Goal: Task Accomplishment & Management: Use online tool/utility

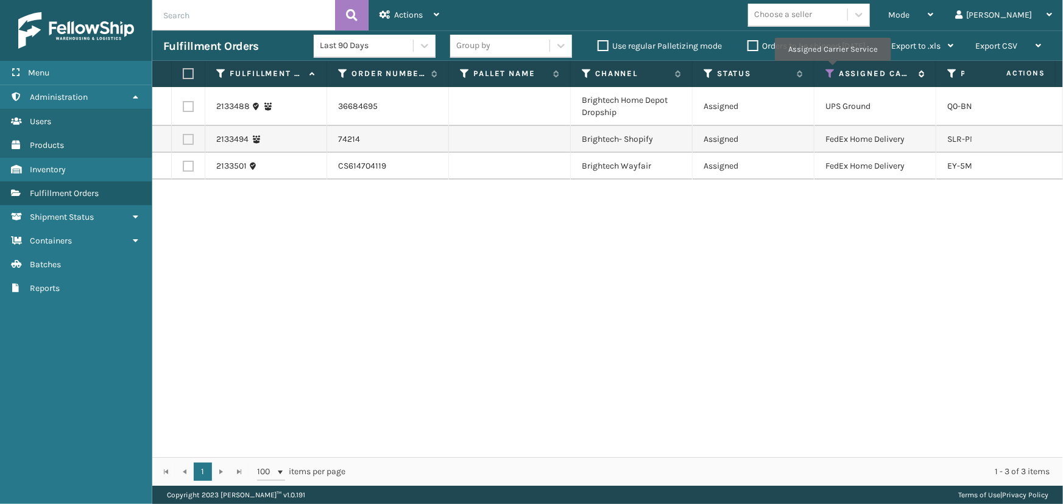
click at [832, 69] on icon at bounding box center [830, 73] width 10 height 11
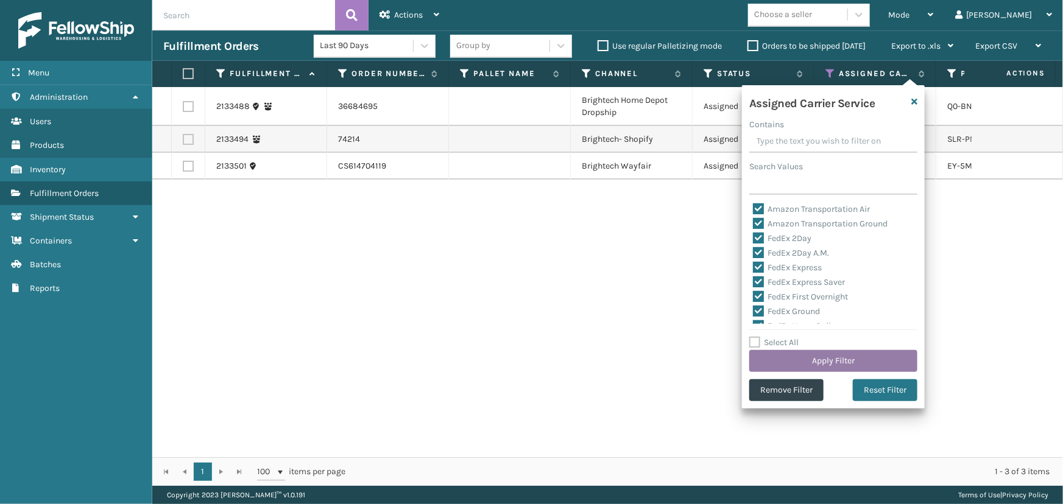
click at [827, 363] on button "Apply Filter" at bounding box center [833, 361] width 168 height 22
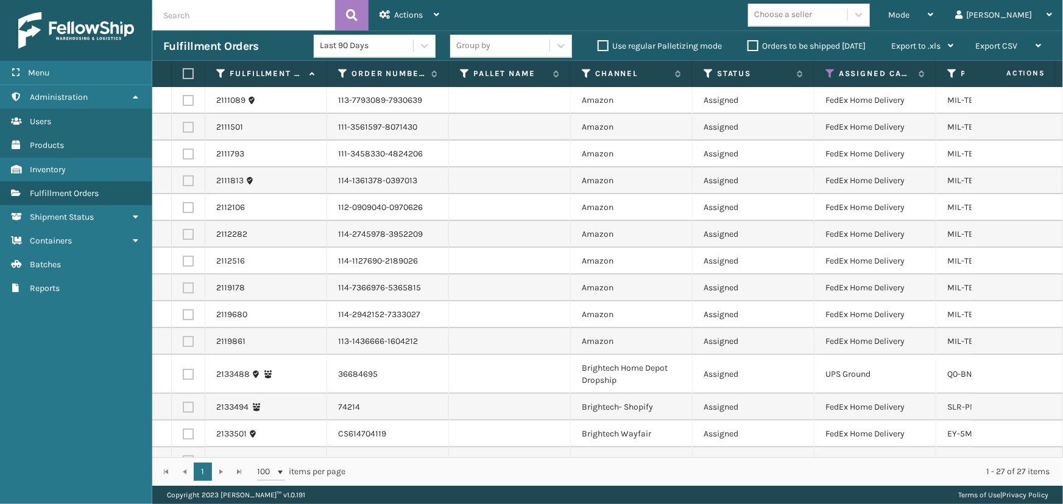
scroll to position [409, 0]
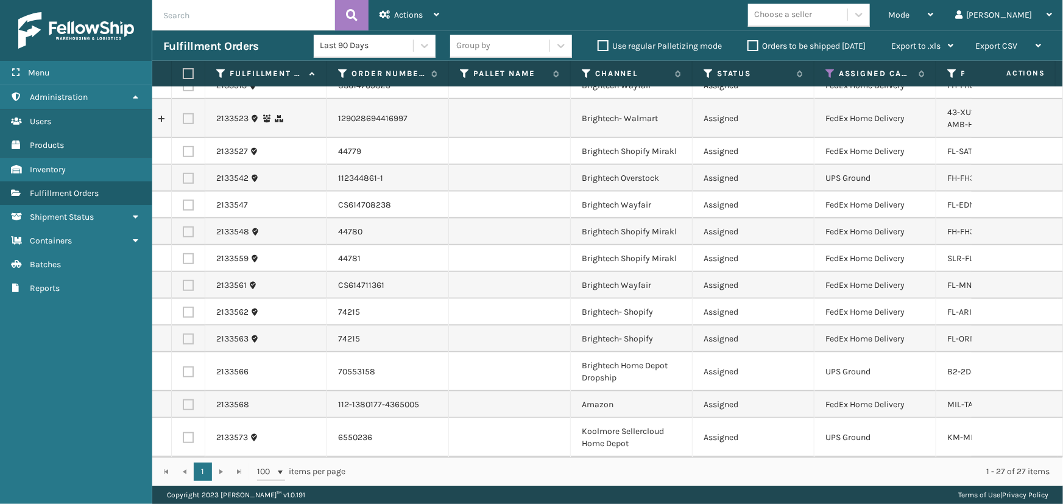
drag, startPoint x: 840, startPoint y: 5, endPoint x: 842, endPoint y: 12, distance: 6.2
click at [840, 5] on div "Choose a seller" at bounding box center [797, 15] width 99 height 20
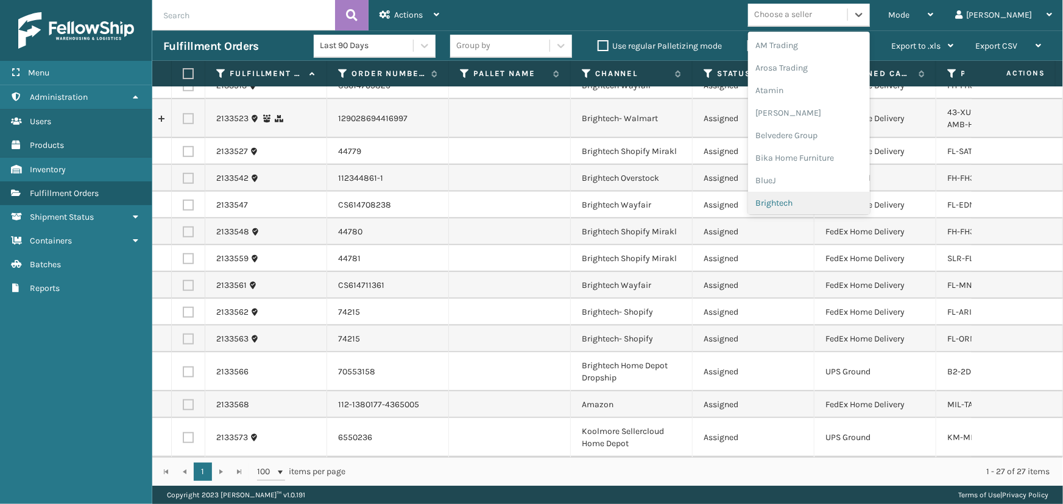
click at [828, 196] on div "Brightech" at bounding box center [809, 203] width 122 height 23
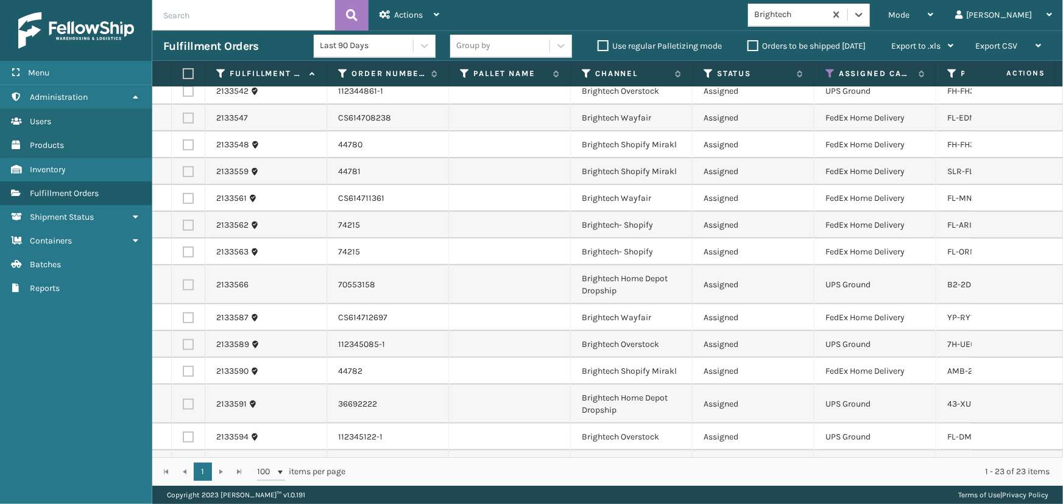
scroll to position [303, 0]
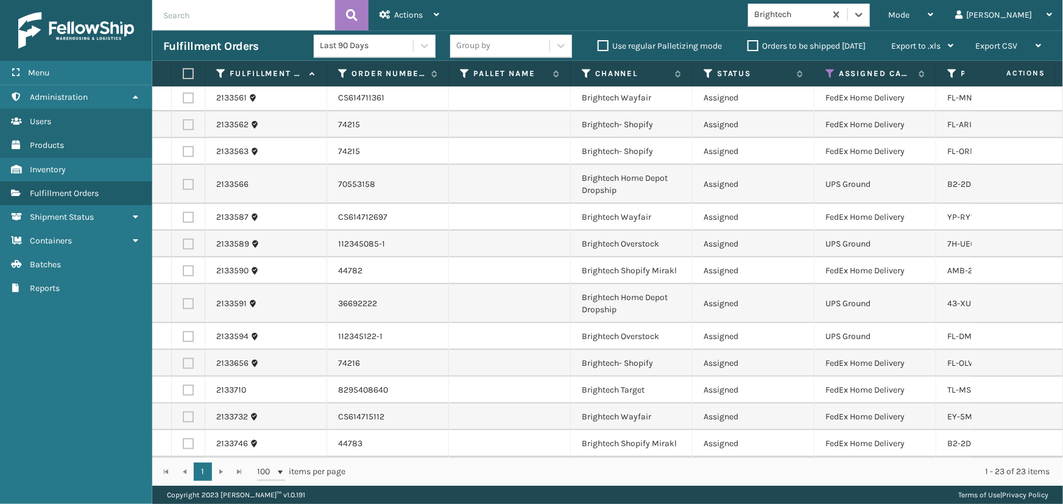
click at [185, 72] on label at bounding box center [186, 73] width 7 height 11
click at [183, 72] on input "checkbox" at bounding box center [183, 74] width 1 height 8
checkbox input "true"
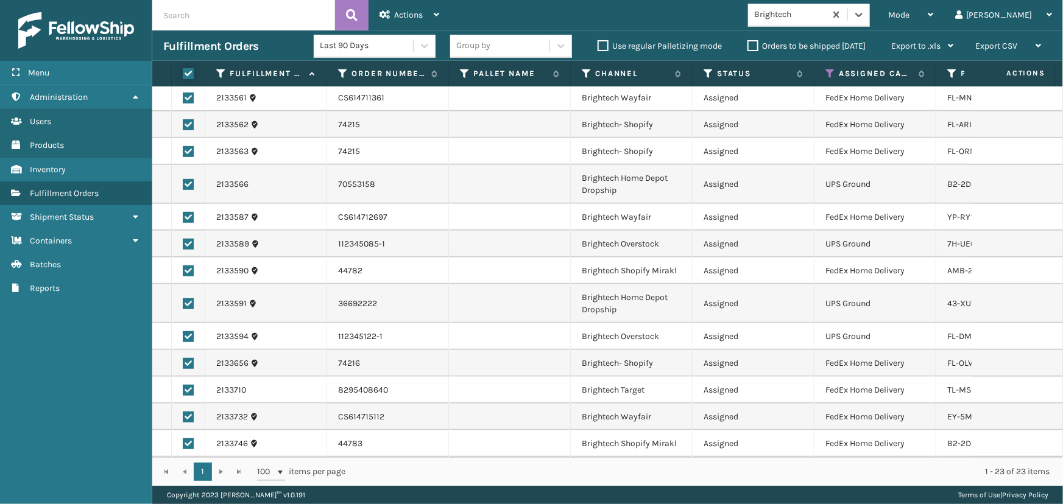
checkbox input "true"
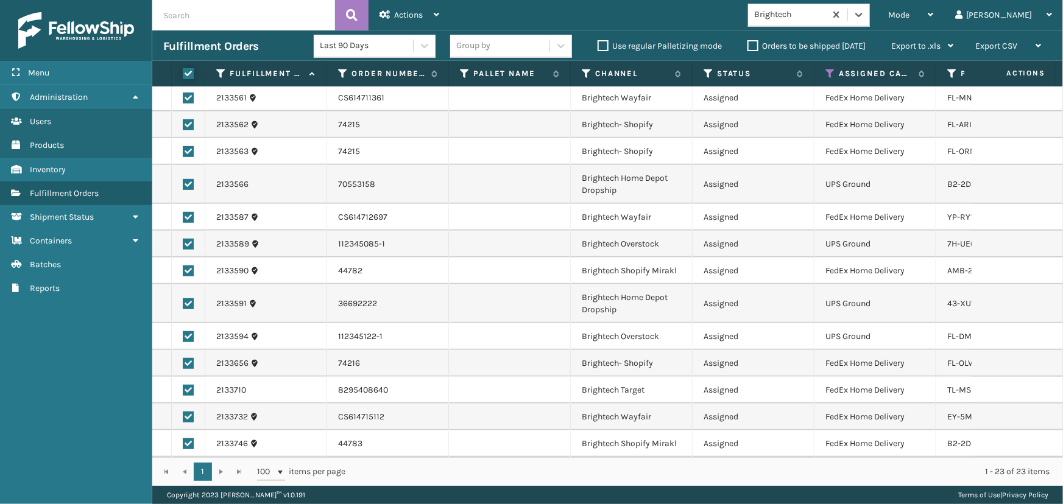
checkbox input "true"
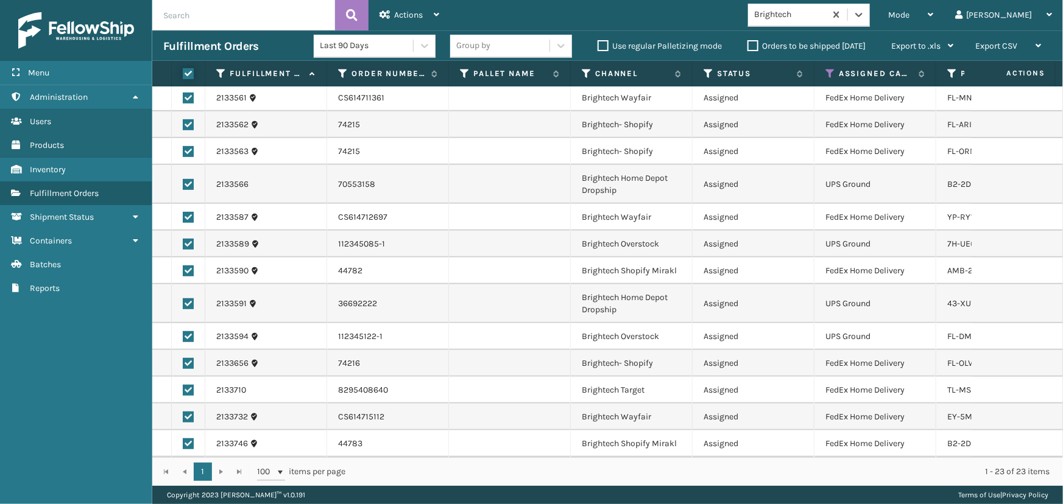
checkbox input "true"
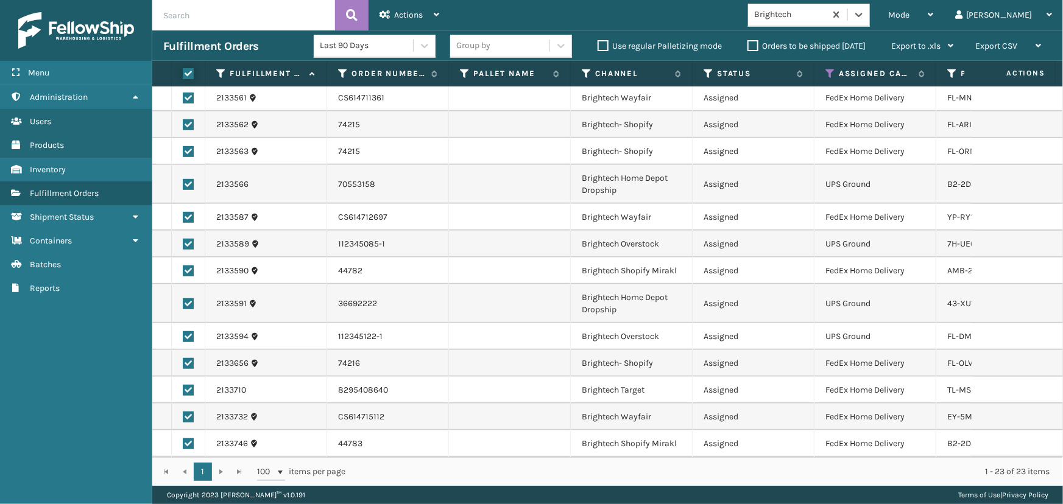
checkbox input "true"
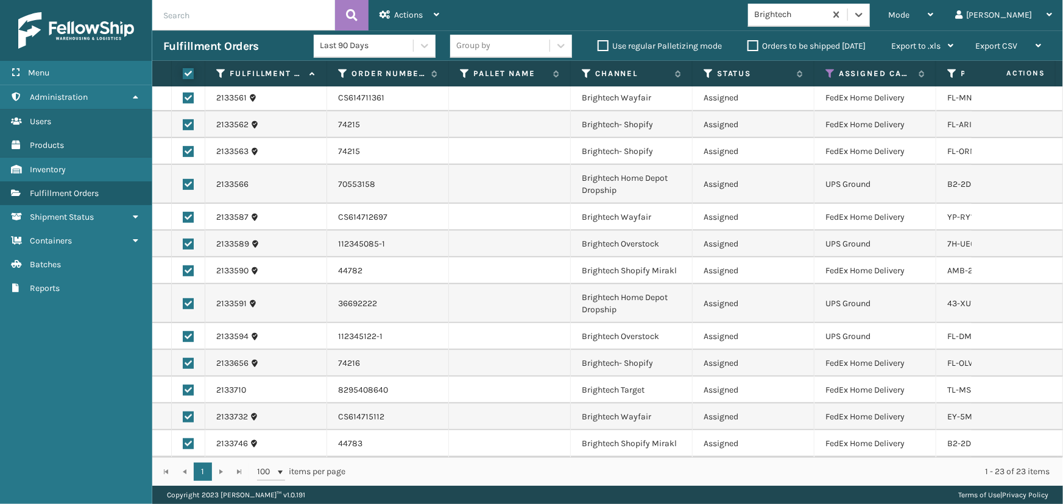
checkbox input "true"
click at [384, 13] on icon at bounding box center [384, 14] width 11 height 9
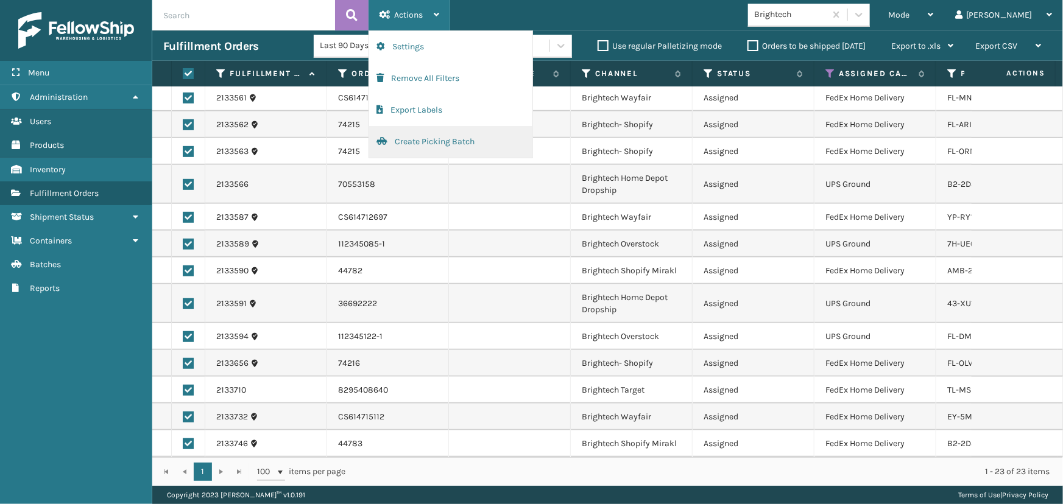
click at [404, 146] on button "Create Picking Batch" at bounding box center [450, 142] width 163 height 32
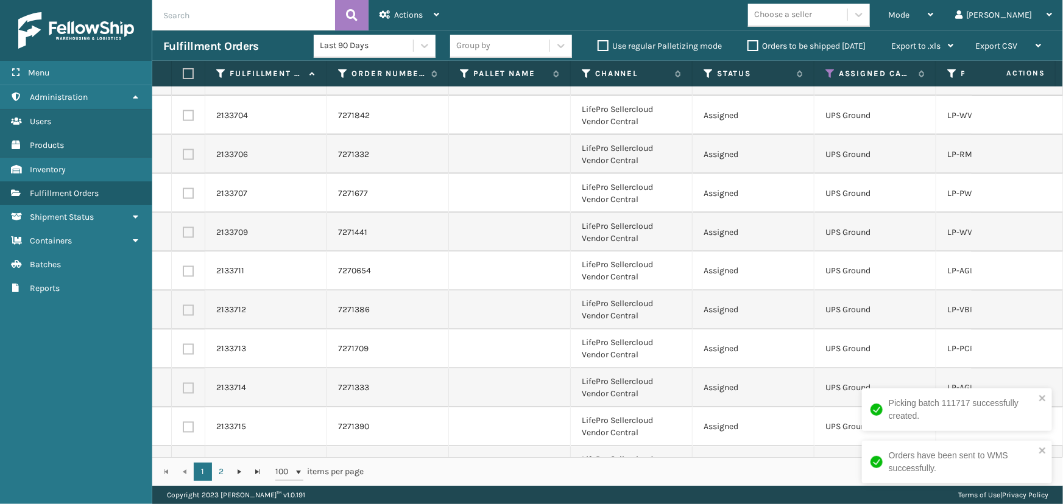
scroll to position [3388, 0]
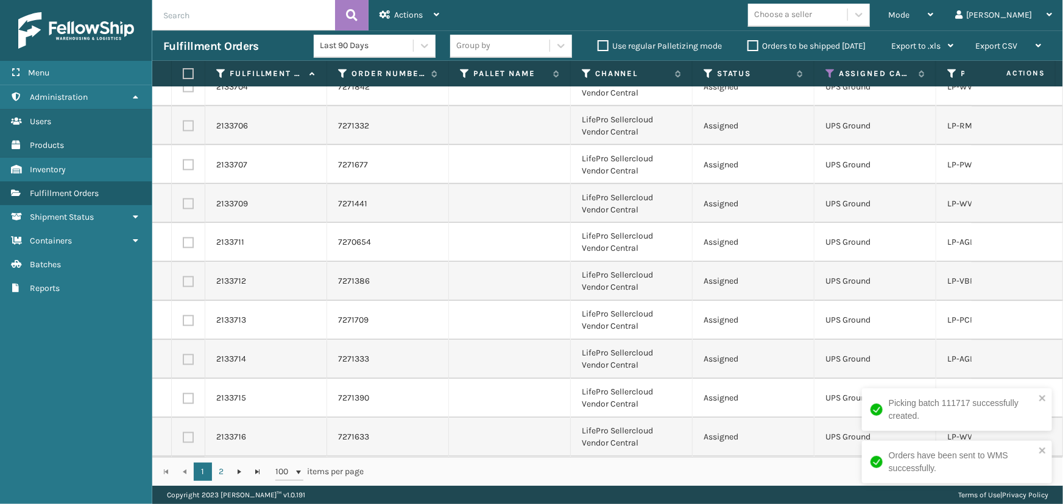
click at [847, 24] on div "Choose a seller" at bounding box center [797, 15] width 99 height 20
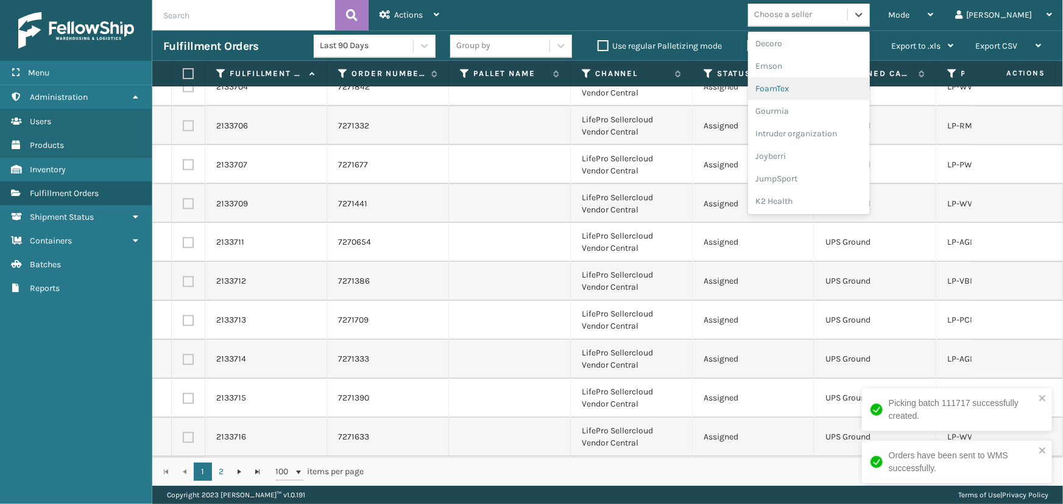
scroll to position [385, 0]
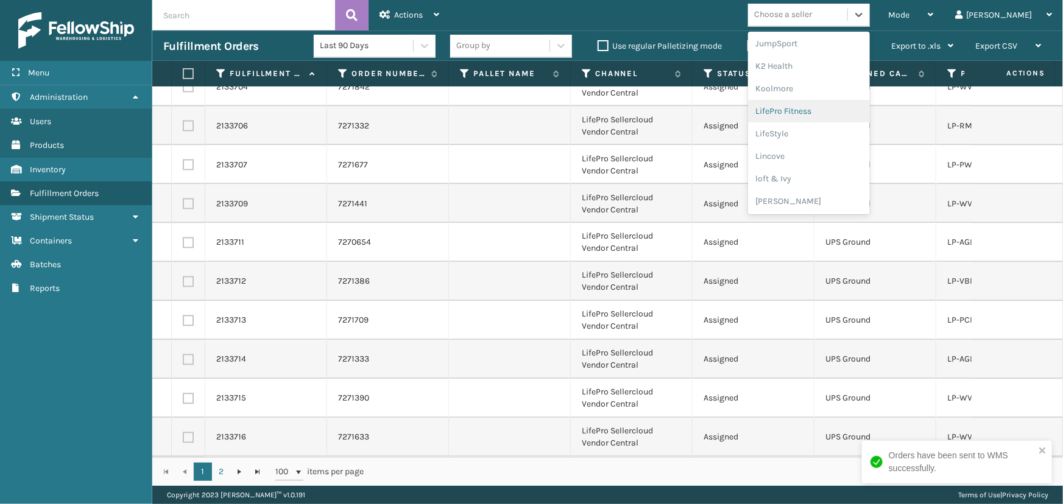
click at [834, 114] on div "LifePro Fitness" at bounding box center [809, 111] width 122 height 23
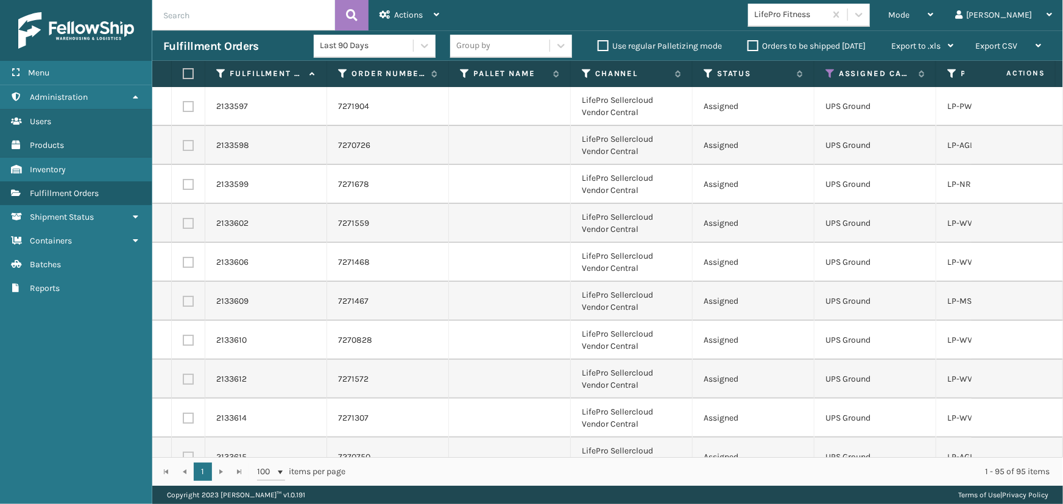
click at [190, 73] on label at bounding box center [186, 73] width 7 height 11
click at [183, 73] on input "checkbox" at bounding box center [183, 74] width 1 height 8
checkbox input "true"
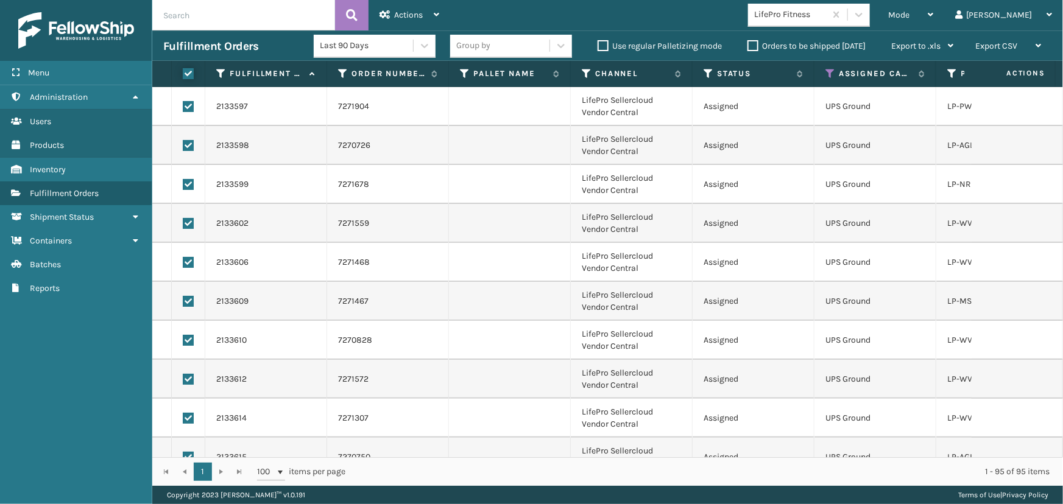
checkbox input "true"
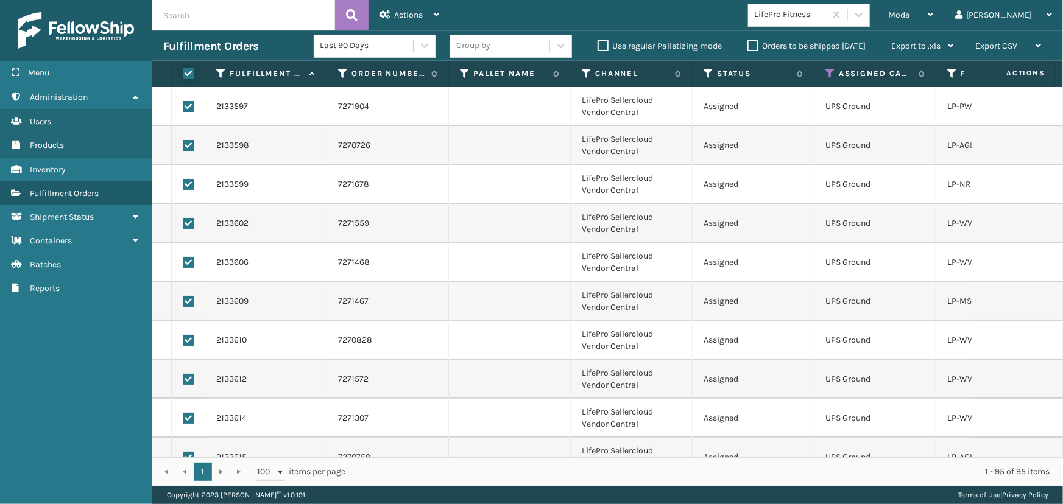
checkbox input "true"
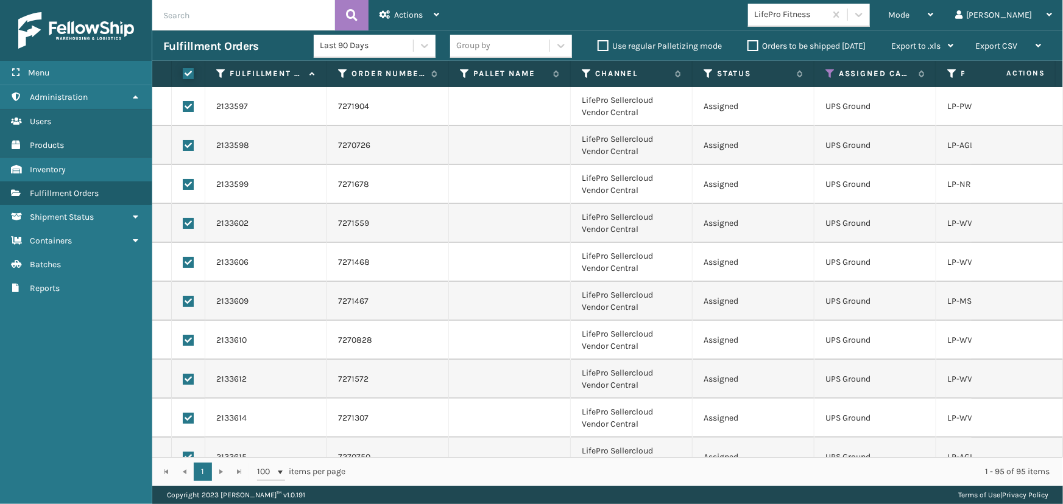
checkbox input "true"
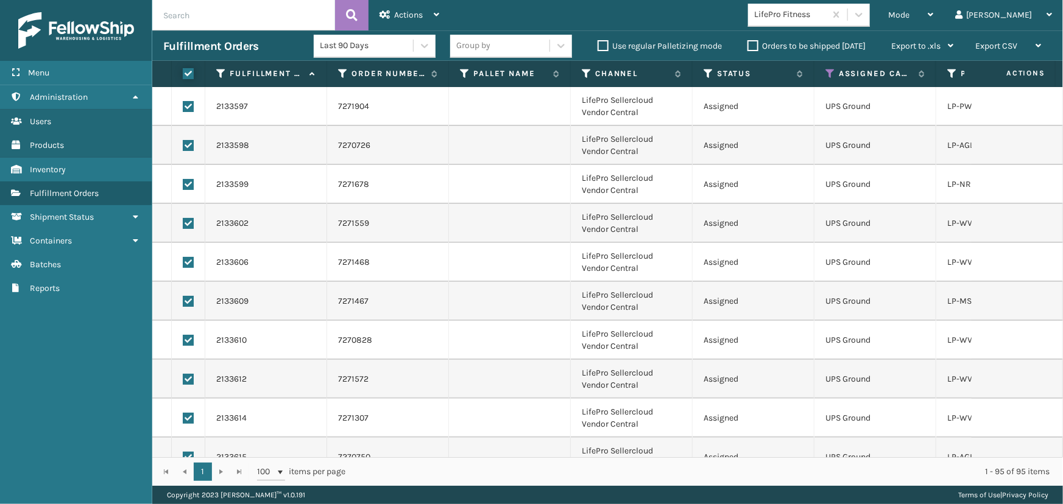
checkbox input "true"
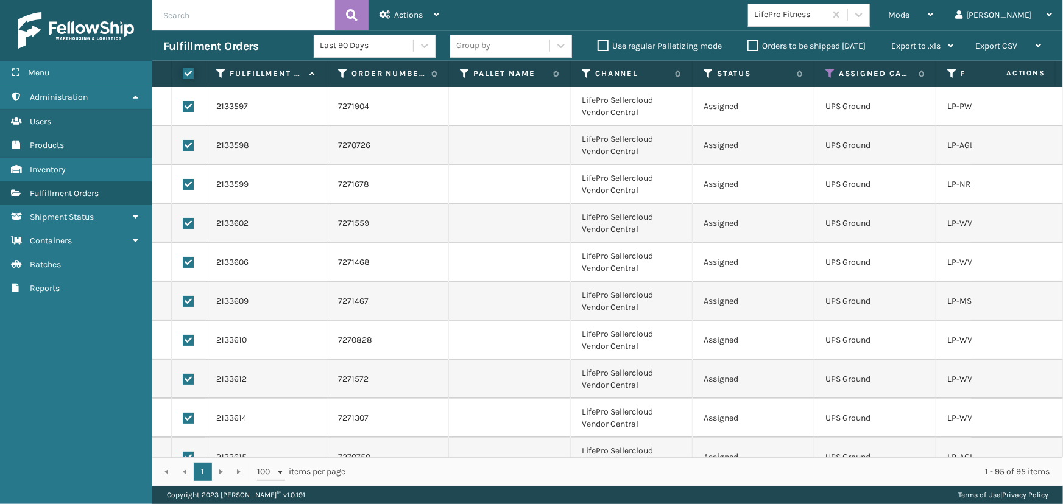
checkbox input "true"
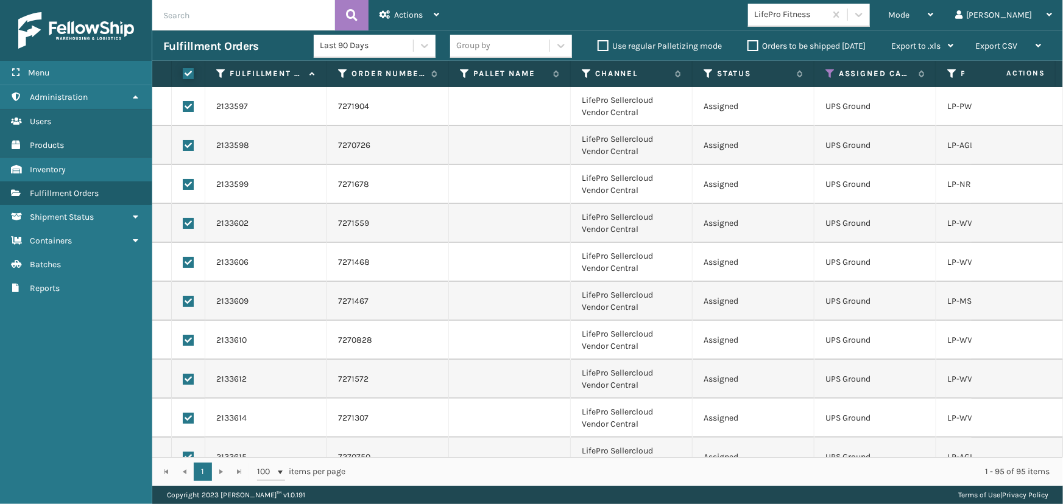
checkbox input "true"
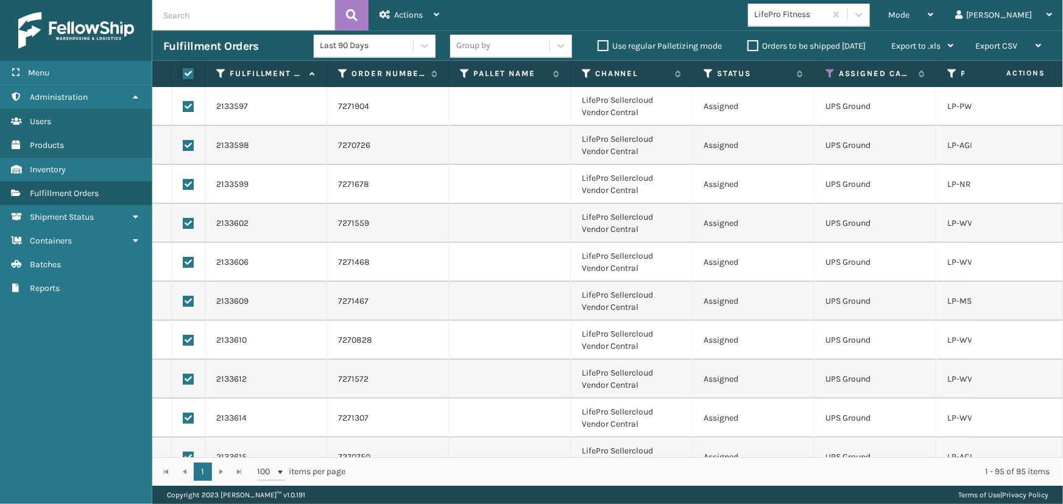
checkbox input "true"
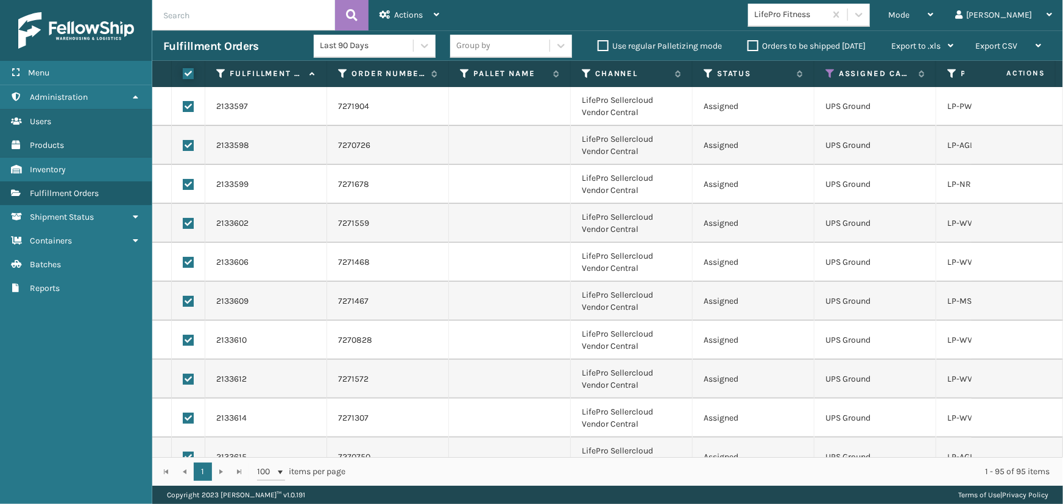
checkbox input "true"
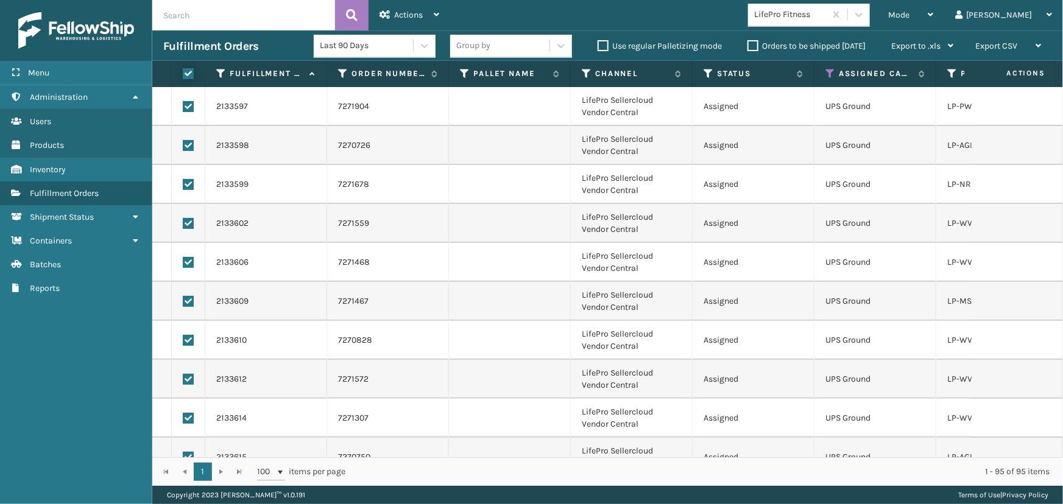
checkbox input "true"
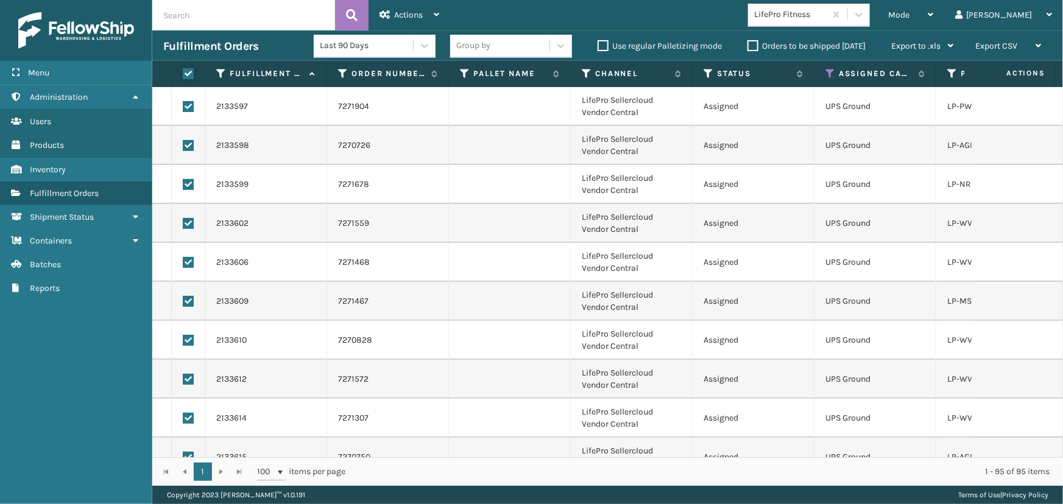
checkbox input "true"
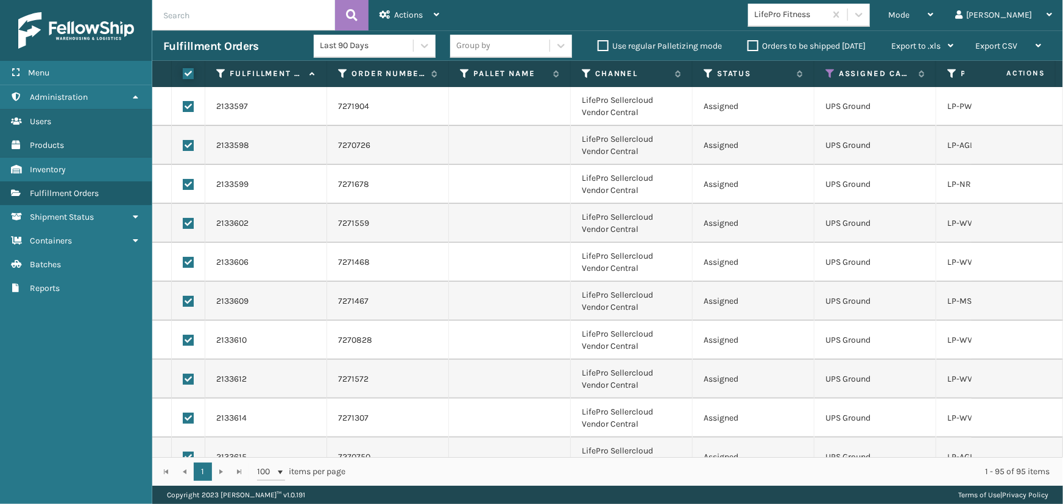
checkbox input "true"
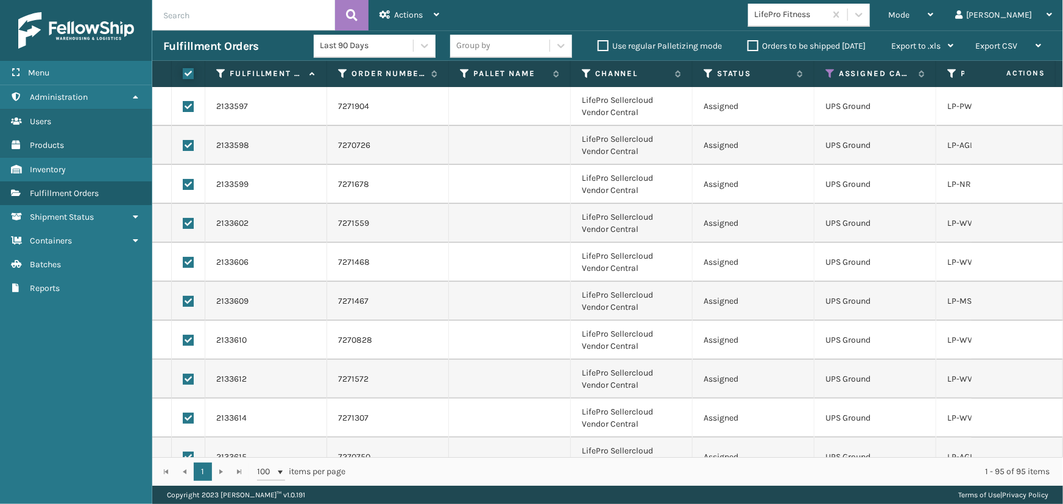
checkbox input "true"
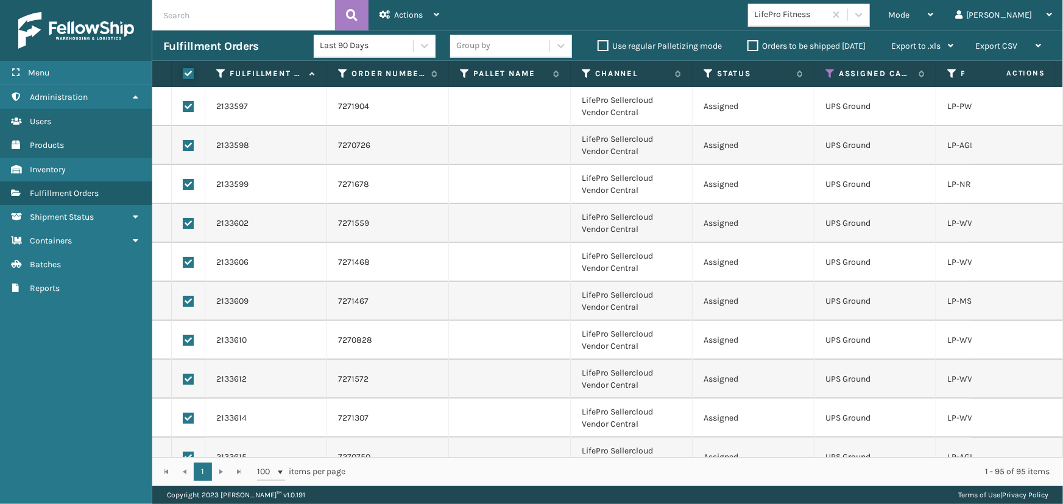
checkbox input "true"
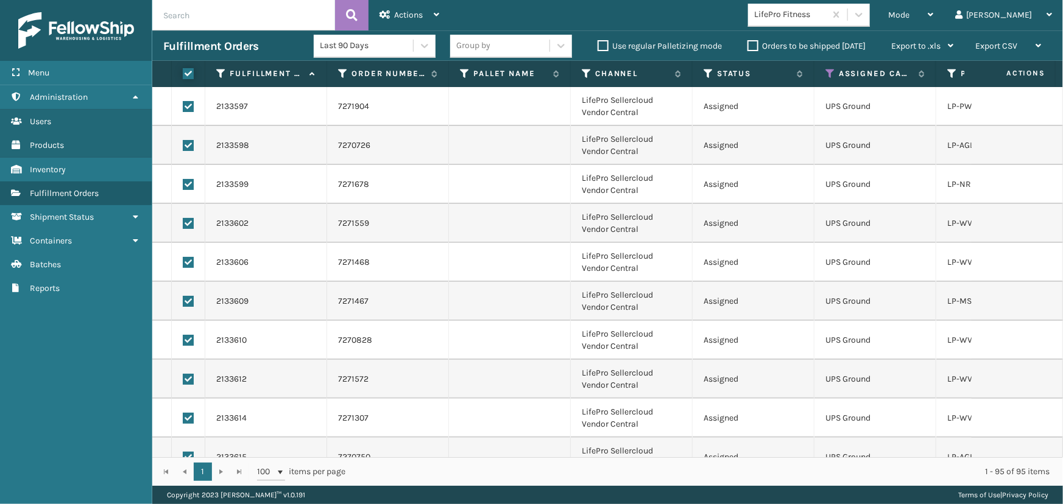
checkbox input "true"
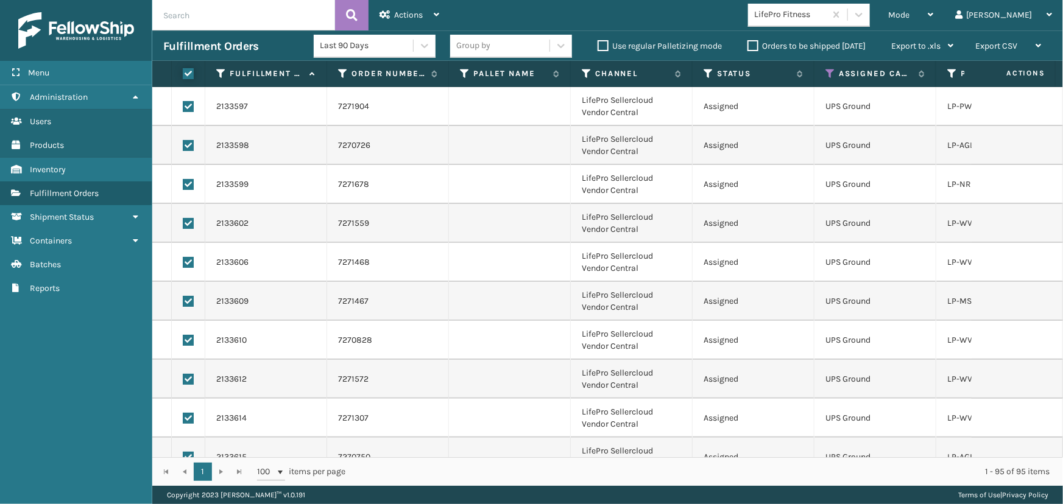
checkbox input "true"
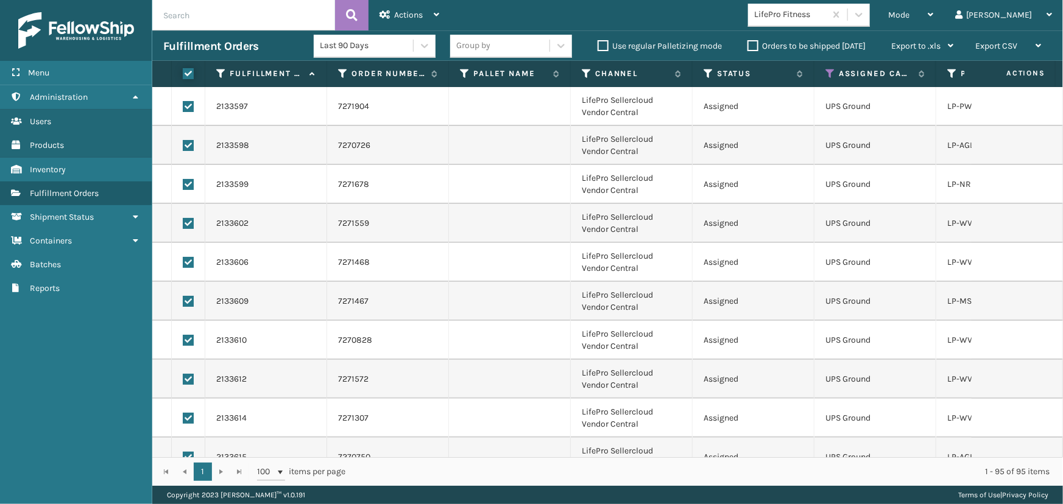
checkbox input "true"
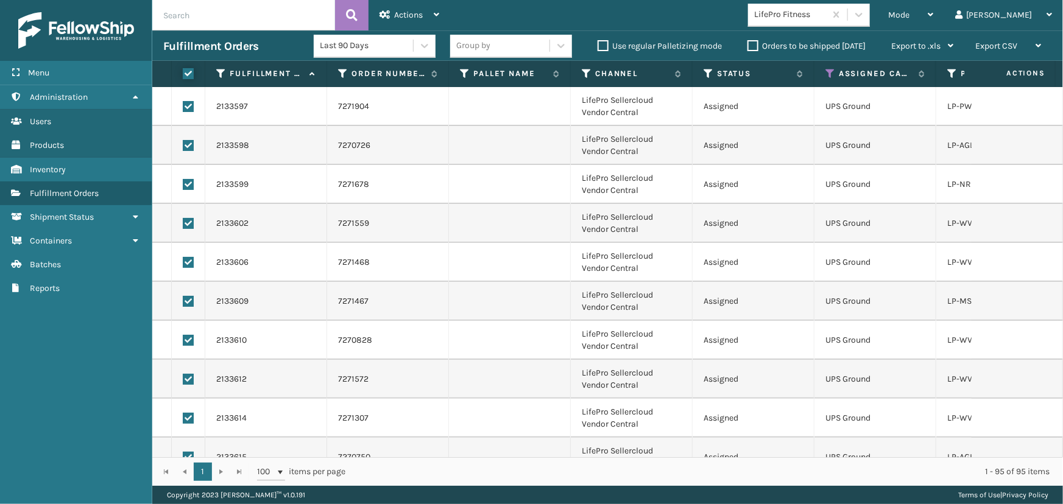
checkbox input "true"
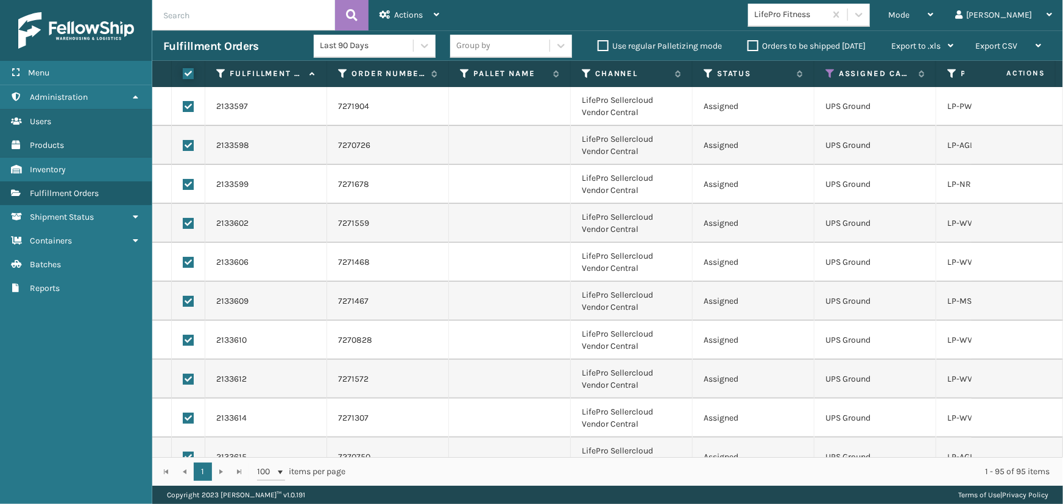
checkbox input "true"
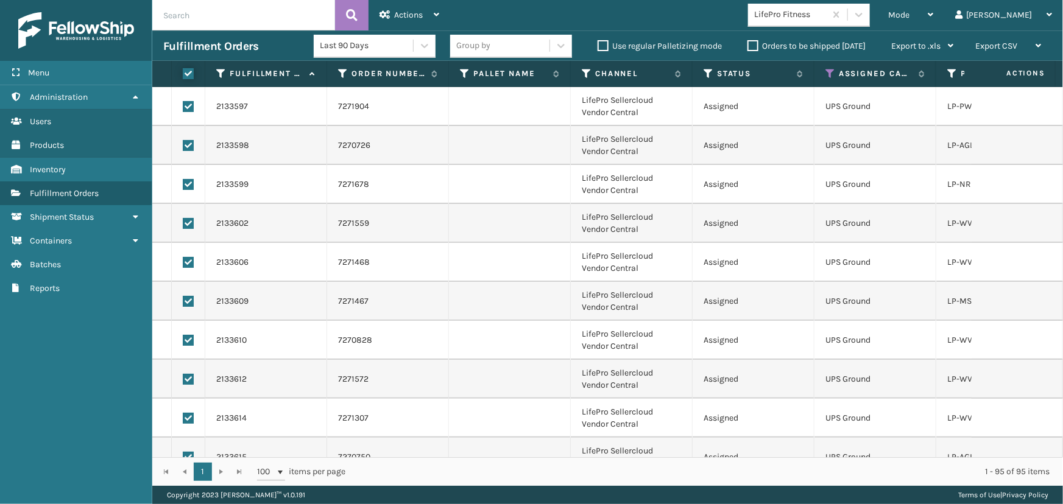
checkbox input "true"
click at [409, 9] on div "Actions" at bounding box center [409, 15] width 60 height 30
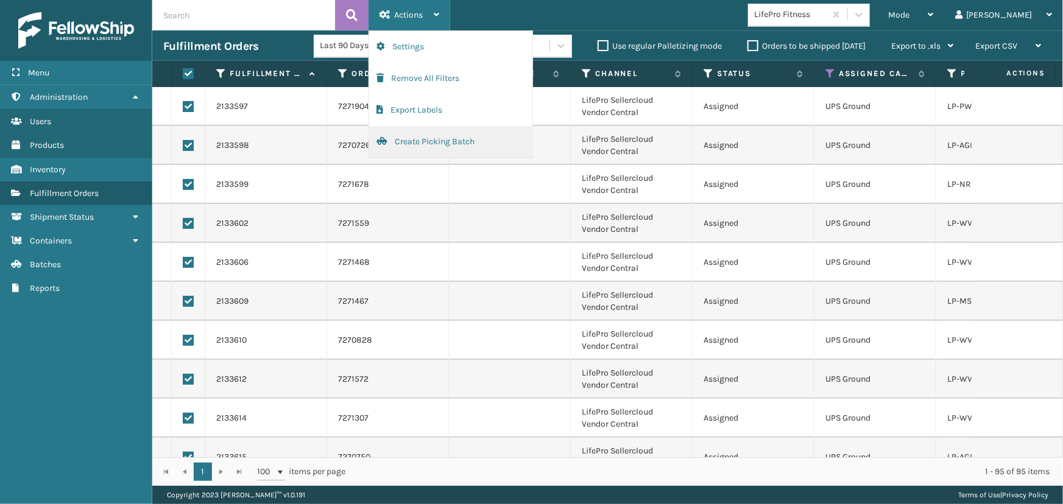
click at [415, 147] on button "Create Picking Batch" at bounding box center [450, 142] width 163 height 32
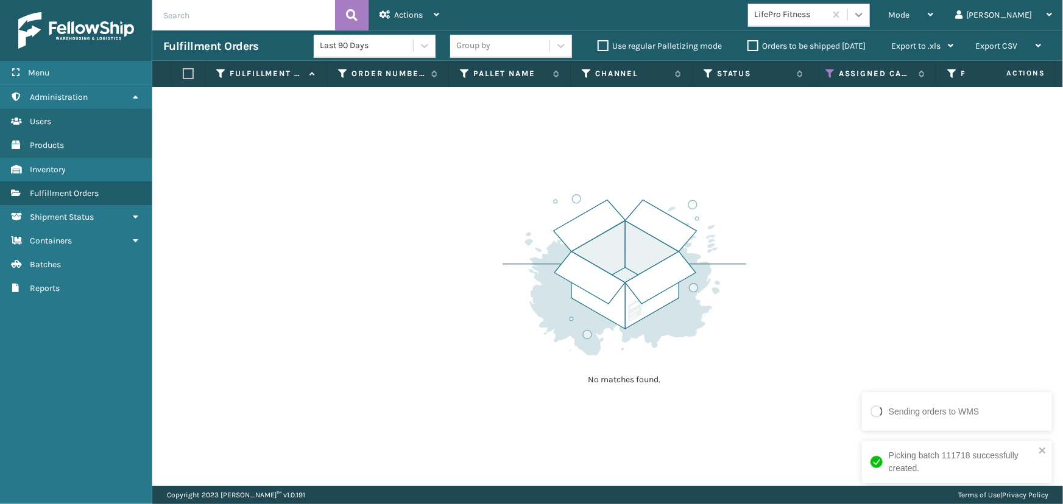
click at [865, 15] on icon at bounding box center [859, 15] width 12 height 12
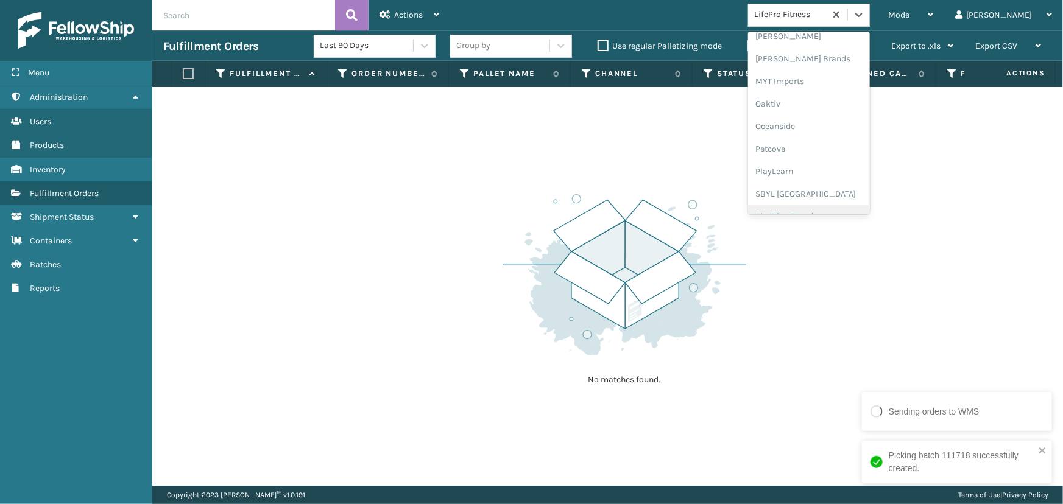
scroll to position [499, 0]
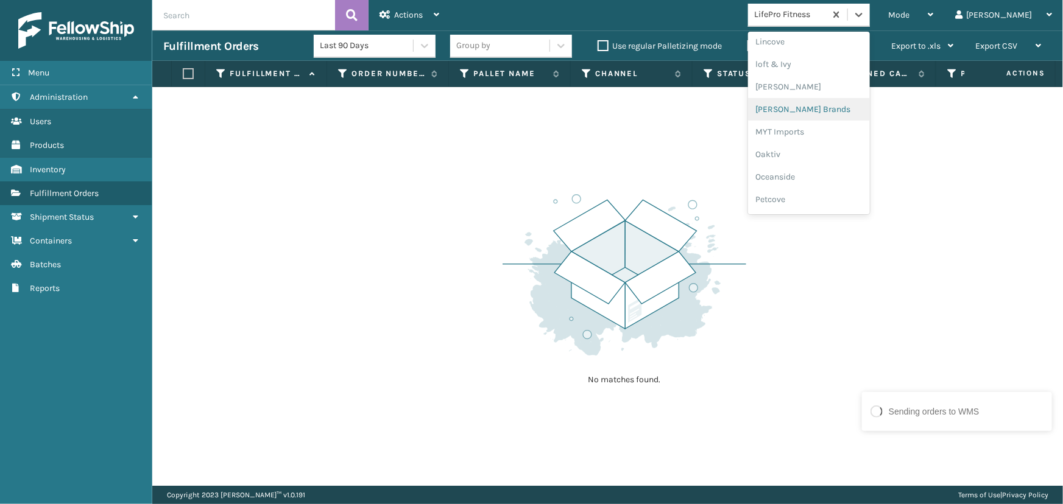
click at [826, 110] on div "[PERSON_NAME] Brands" at bounding box center [809, 109] width 122 height 23
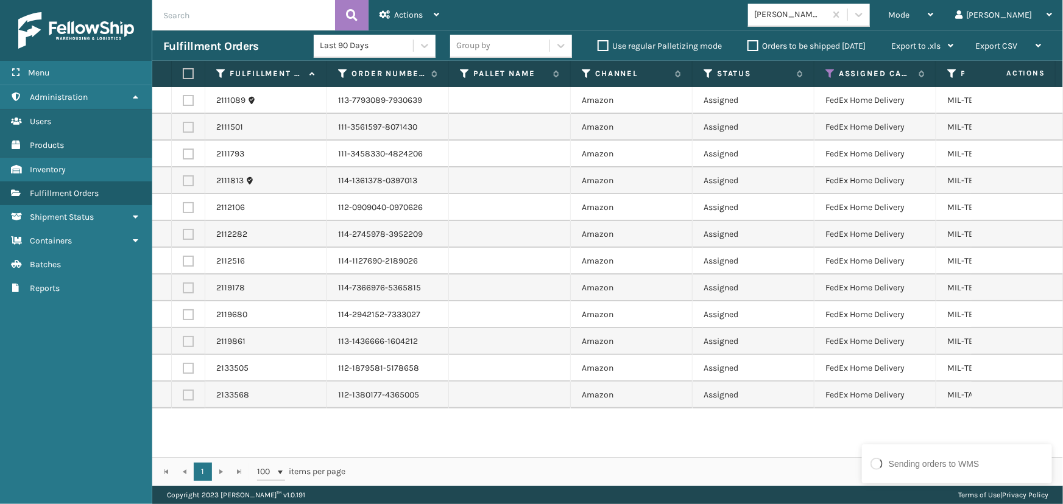
click at [189, 72] on label at bounding box center [186, 73] width 7 height 11
click at [183, 72] on input "checkbox" at bounding box center [183, 74] width 1 height 8
checkbox input "true"
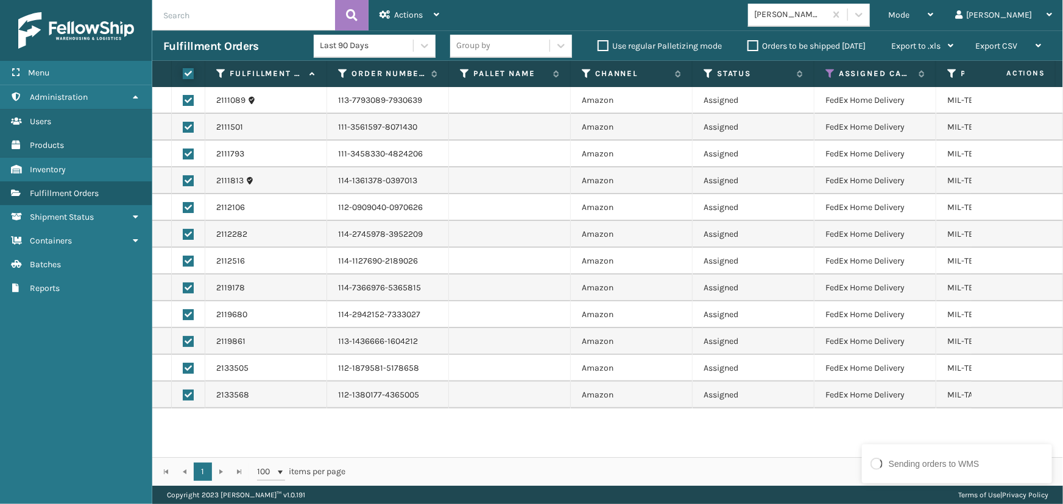
checkbox input "true"
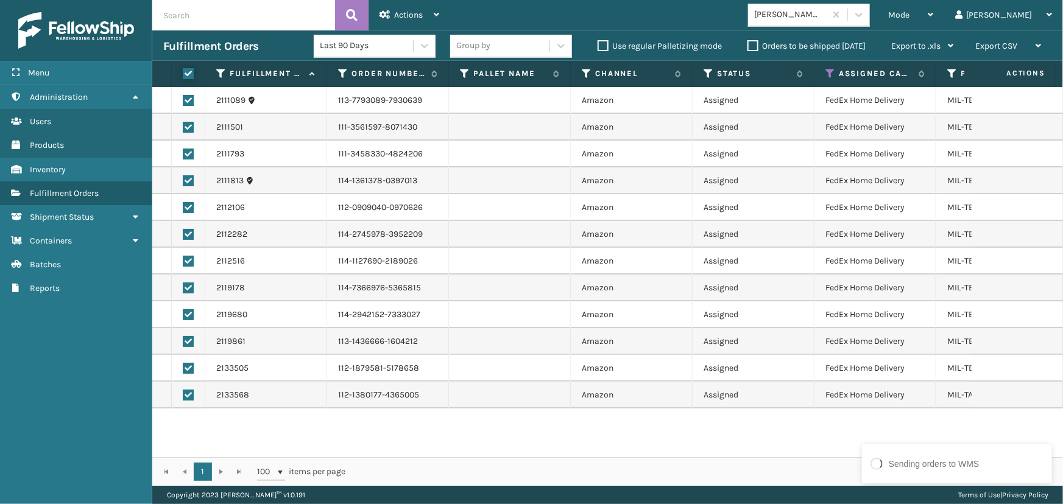
checkbox input "true"
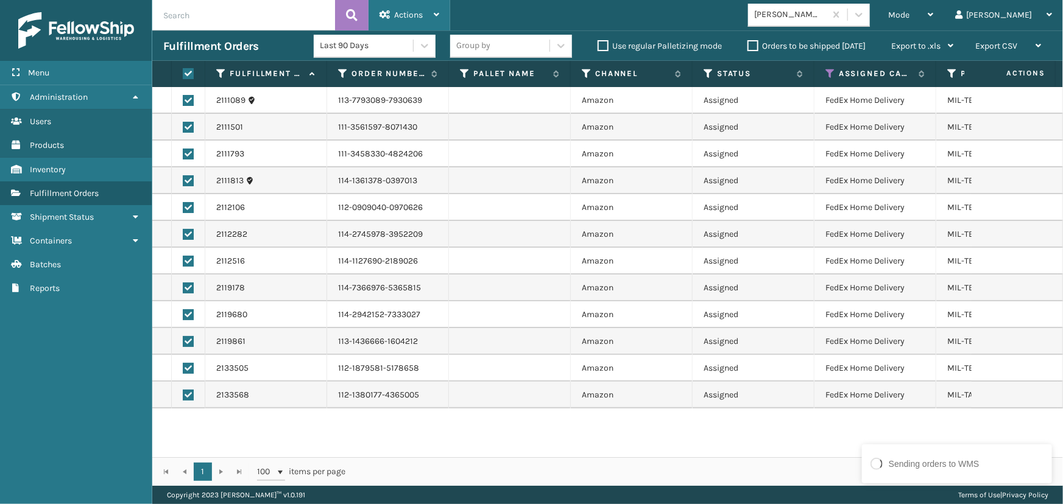
click at [413, 18] on span "Actions" at bounding box center [408, 15] width 29 height 10
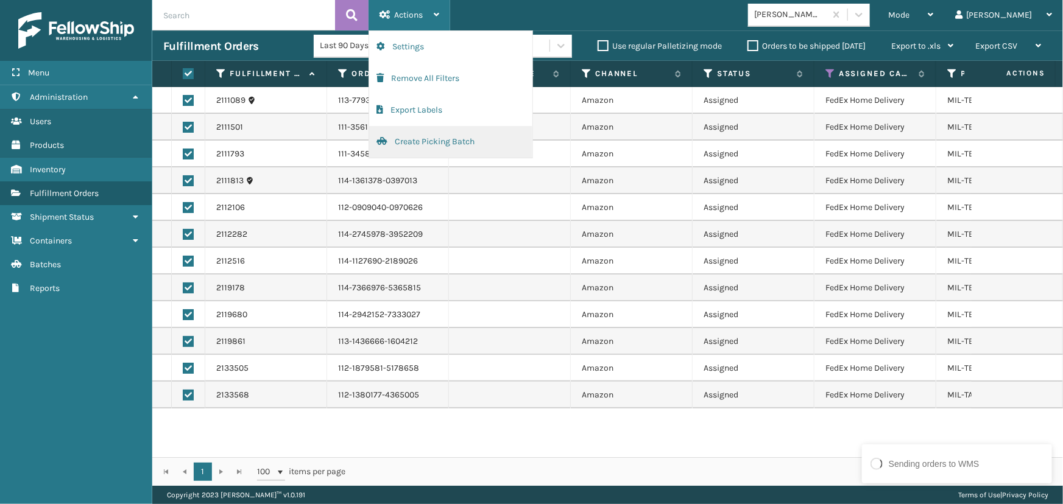
click at [453, 139] on button "Create Picking Batch" at bounding box center [450, 142] width 163 height 32
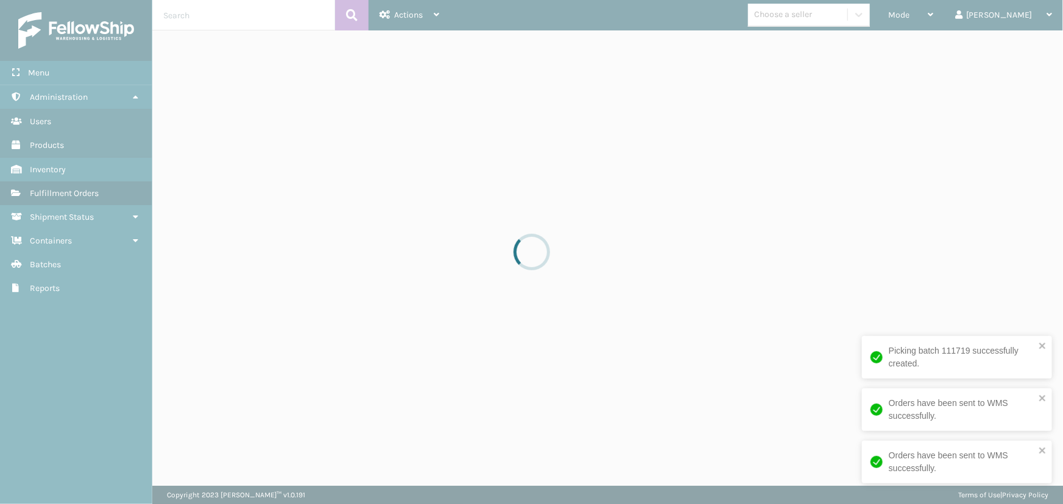
click at [881, 17] on div at bounding box center [531, 252] width 1063 height 504
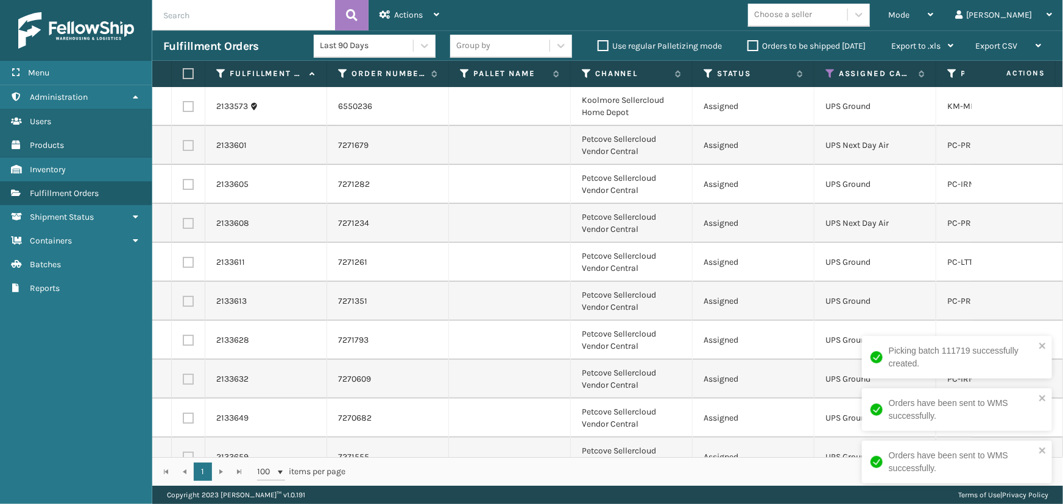
scroll to position [495, 0]
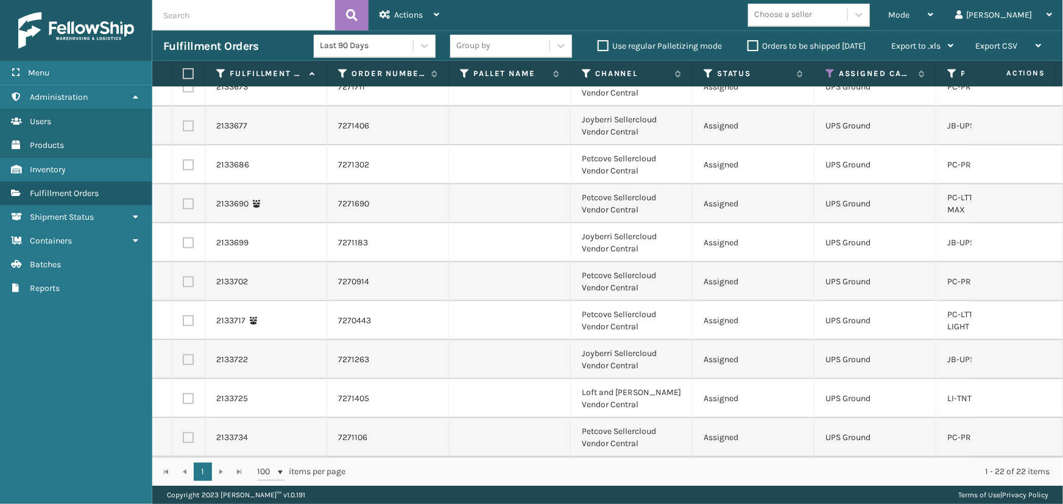
click at [812, 15] on div "Choose a seller" at bounding box center [783, 15] width 58 height 13
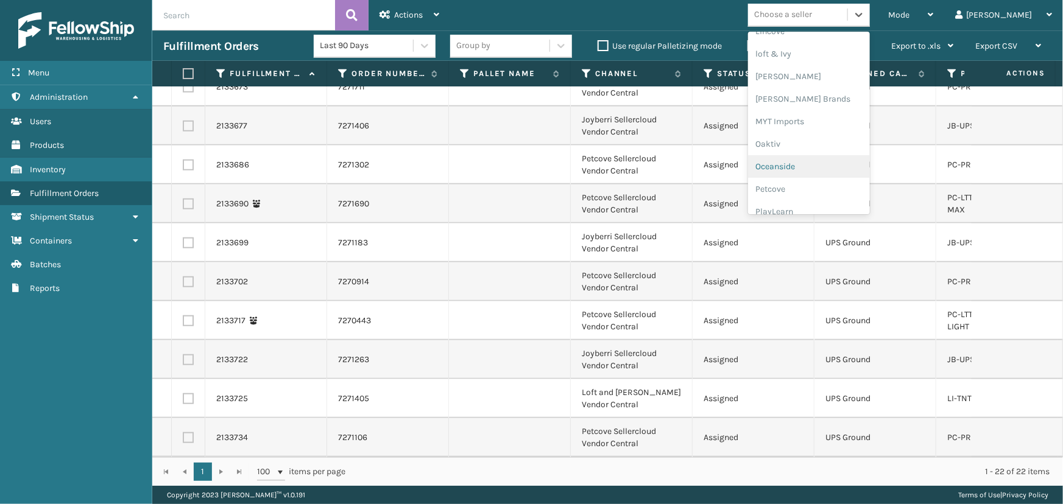
scroll to position [551, 0]
click at [830, 146] on div "Petcove" at bounding box center [809, 147] width 122 height 23
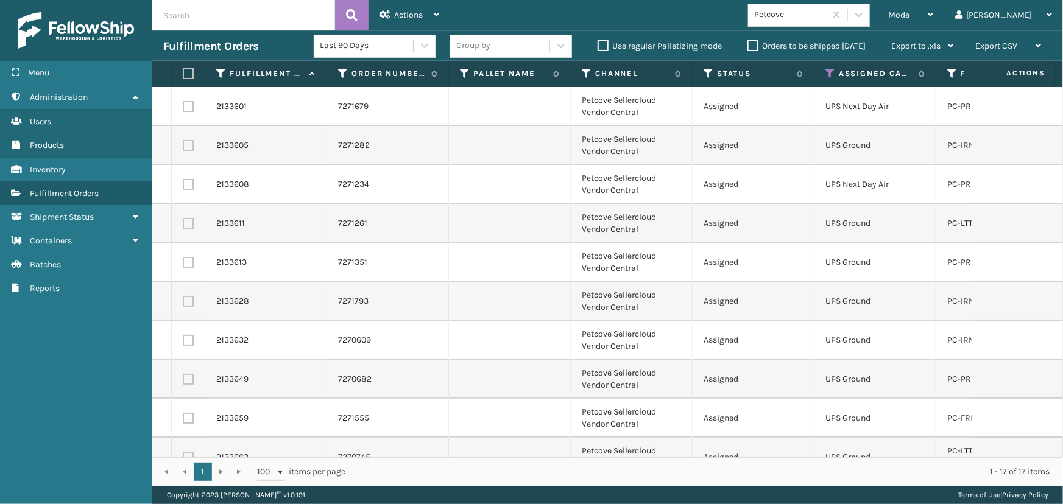
click at [190, 73] on label at bounding box center [186, 73] width 7 height 11
click at [183, 73] on input "checkbox" at bounding box center [183, 74] width 1 height 8
checkbox input "true"
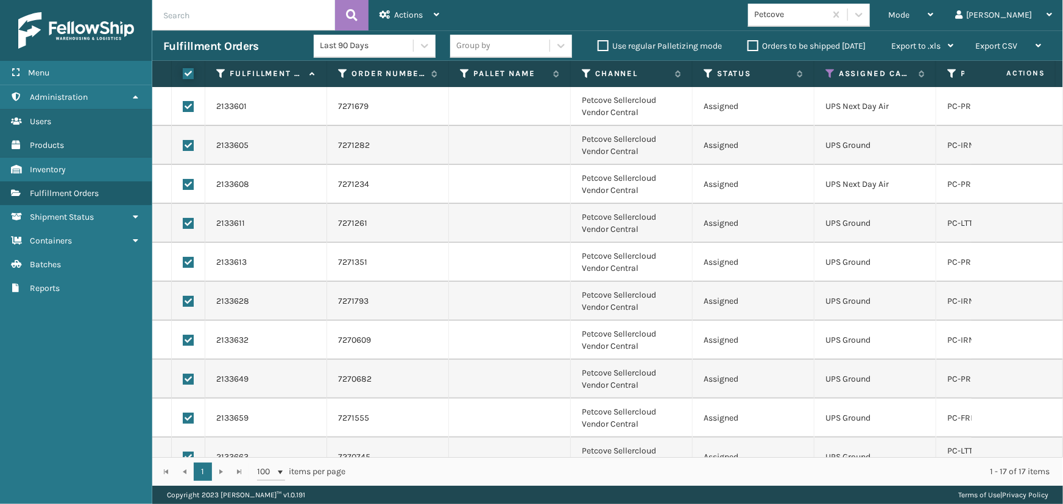
checkbox input "true"
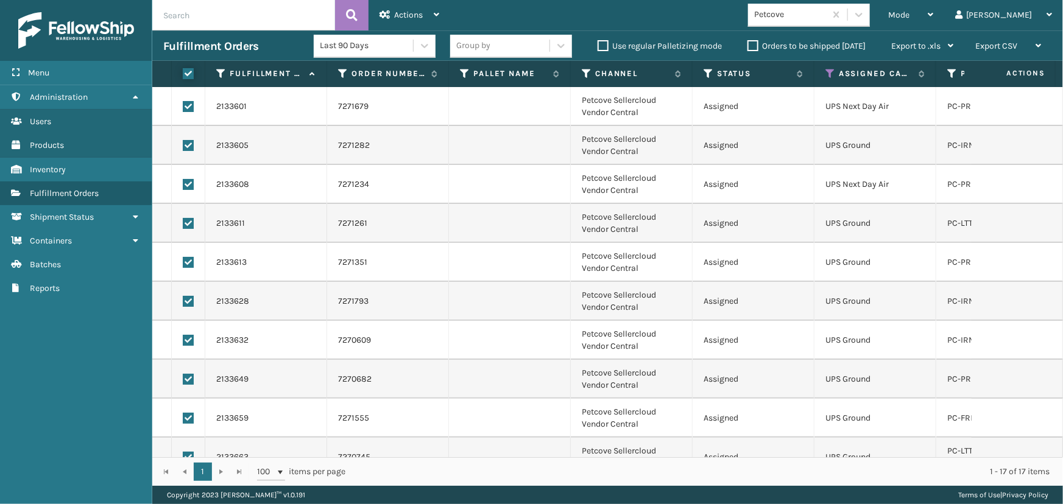
checkbox input "true"
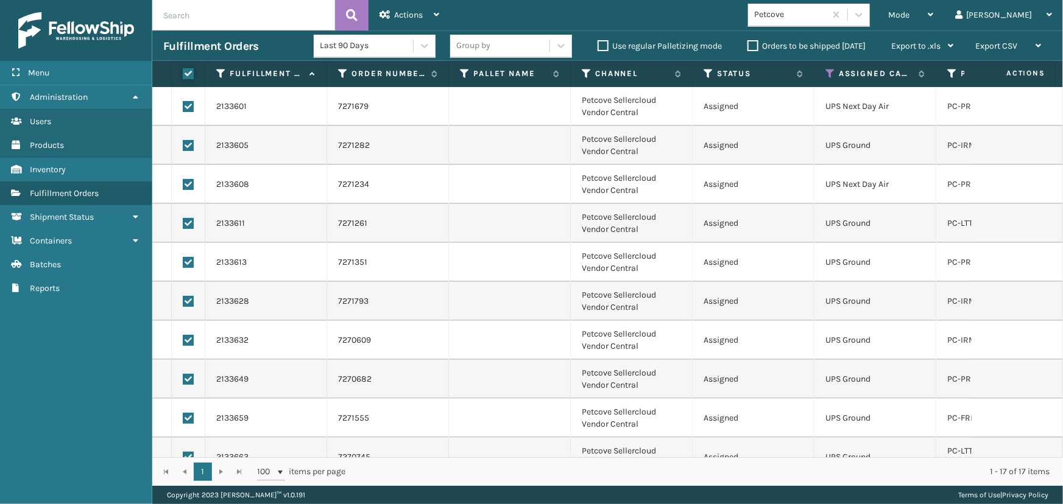
checkbox input "true"
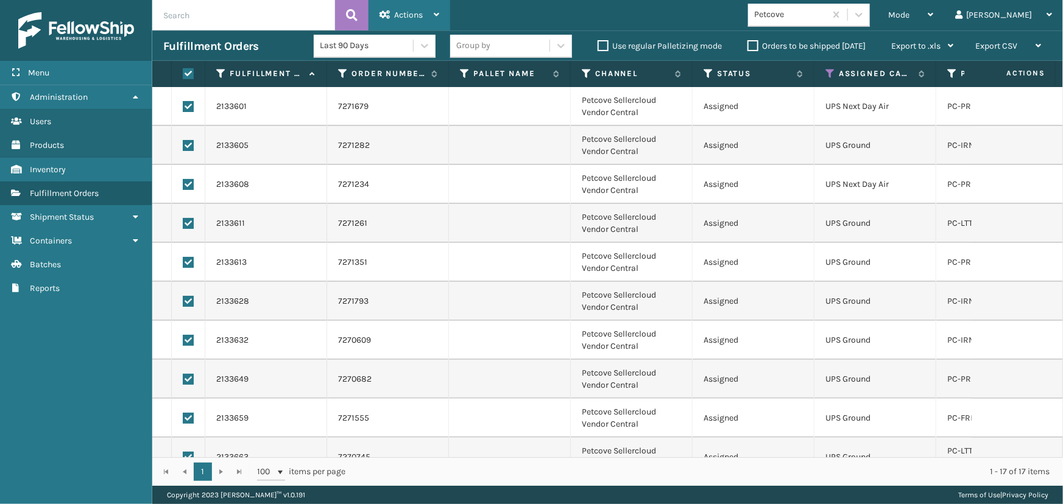
click at [412, 20] on div "Actions" at bounding box center [409, 15] width 60 height 30
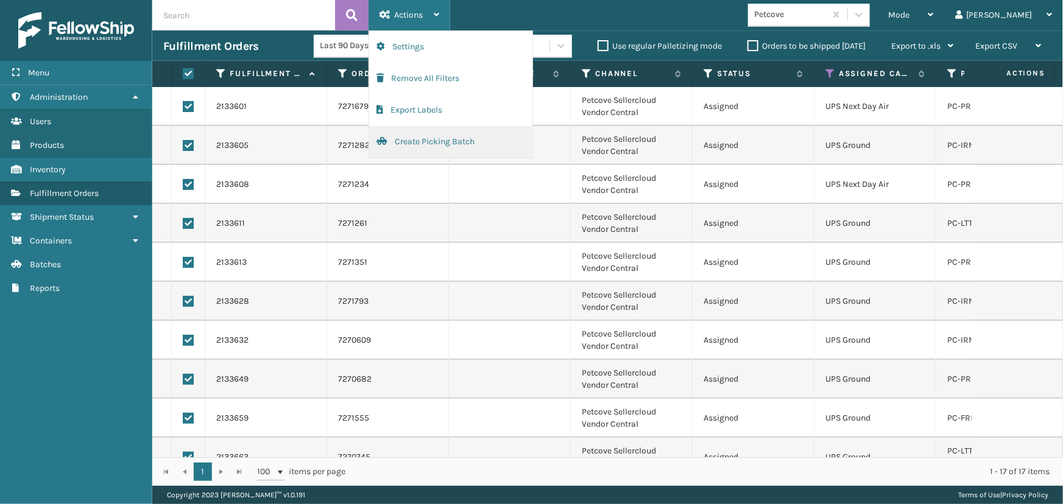
click at [415, 146] on button "Create Picking Batch" at bounding box center [450, 142] width 163 height 32
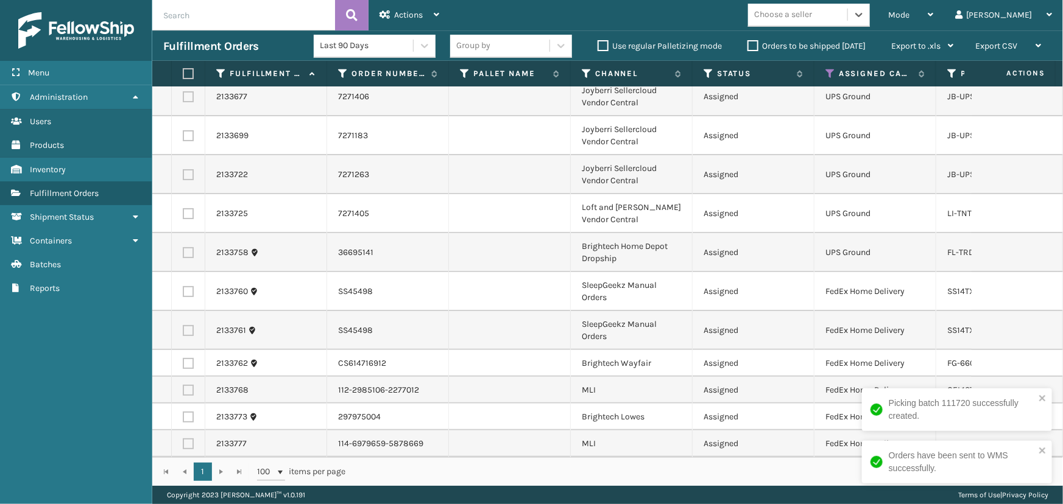
scroll to position [57, 0]
